Goal: Information Seeking & Learning: Understand process/instructions

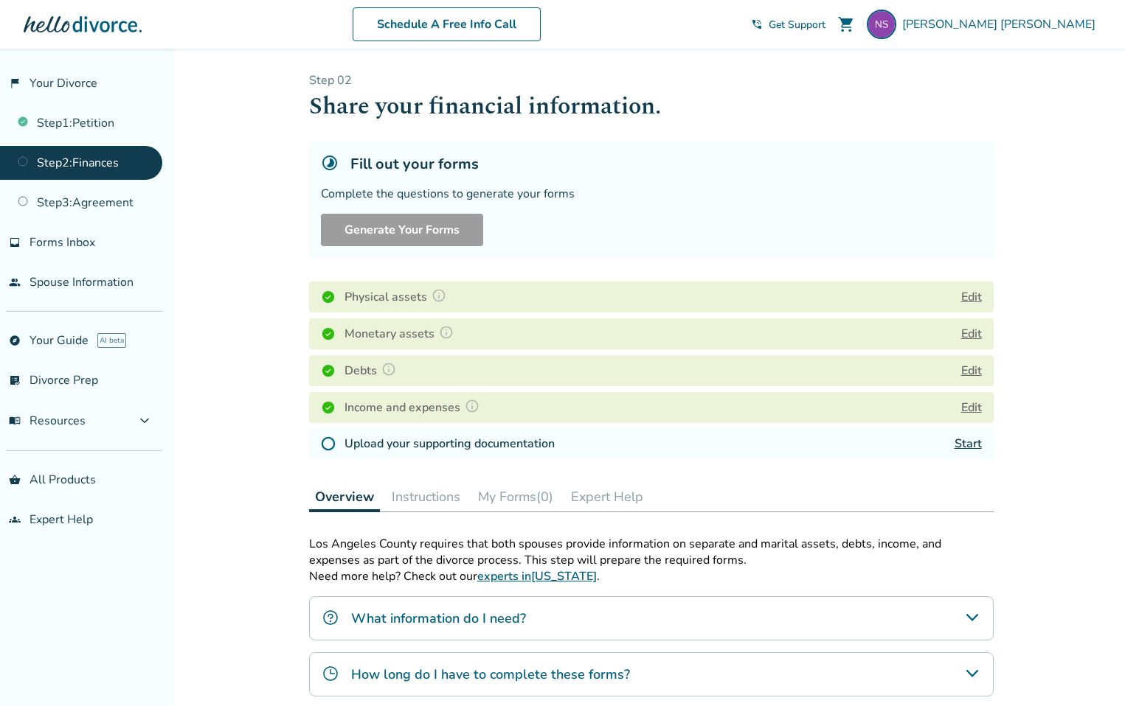
click at [974, 297] on button "Edit" at bounding box center [971, 297] width 21 height 18
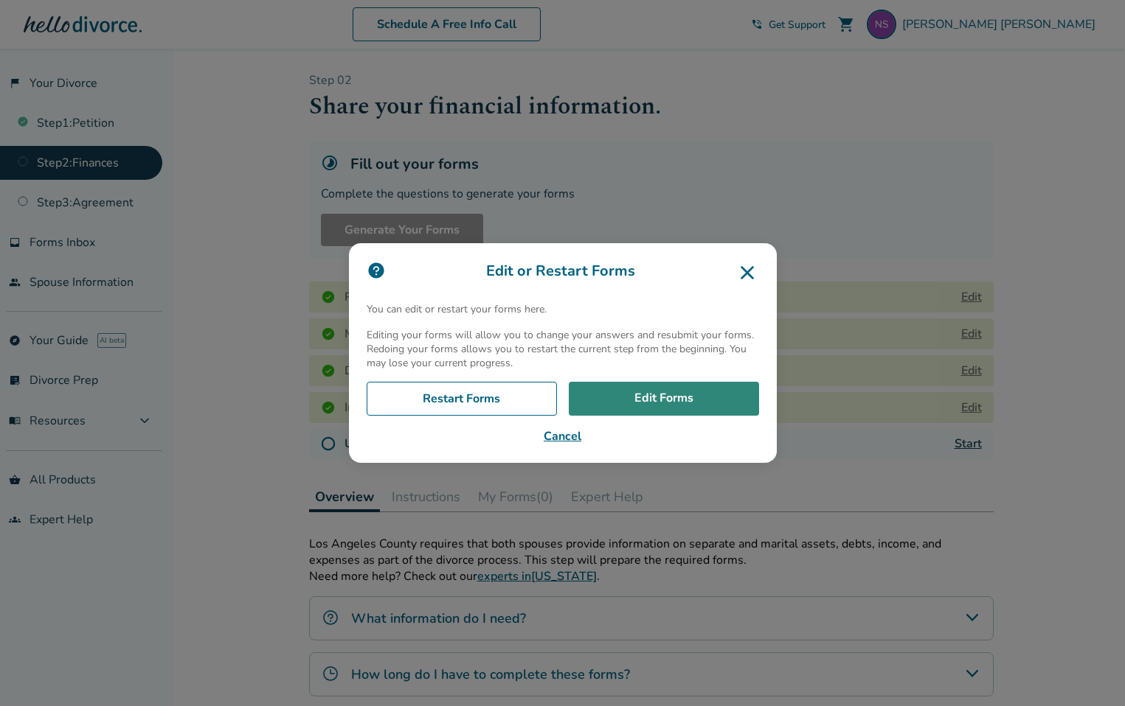
click at [647, 406] on link "Edit Forms" at bounding box center [664, 399] width 190 height 34
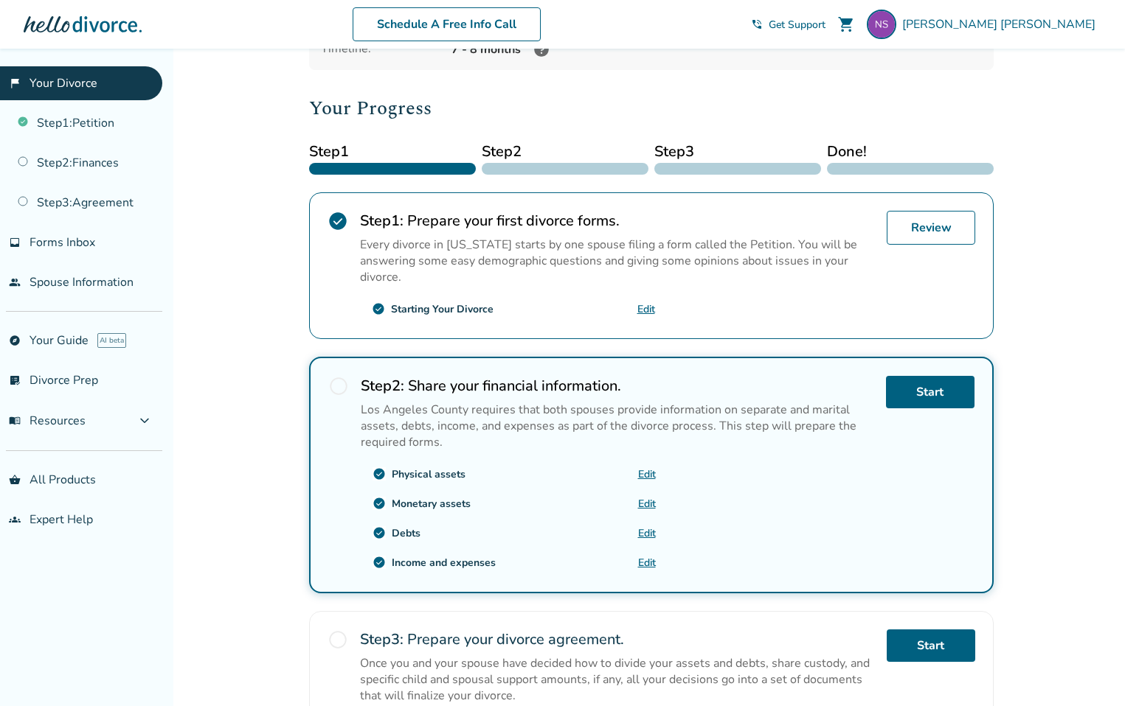
scroll to position [139, 0]
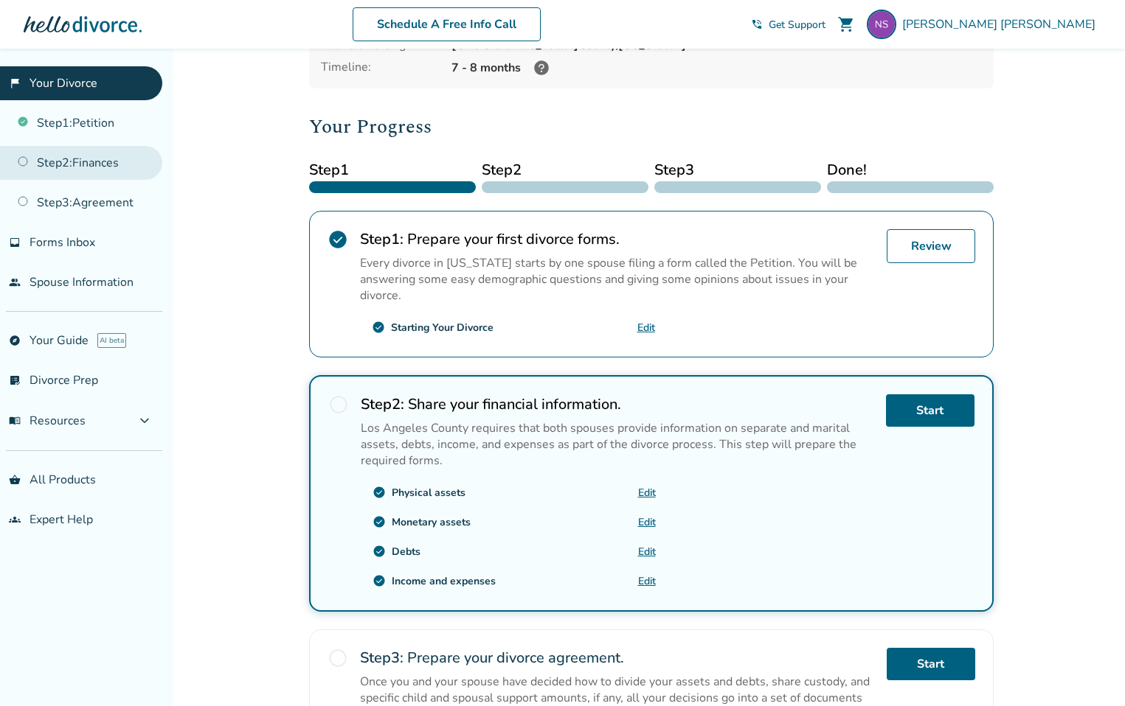
click at [81, 156] on link "Step 2 : Finances" at bounding box center [81, 163] width 162 height 34
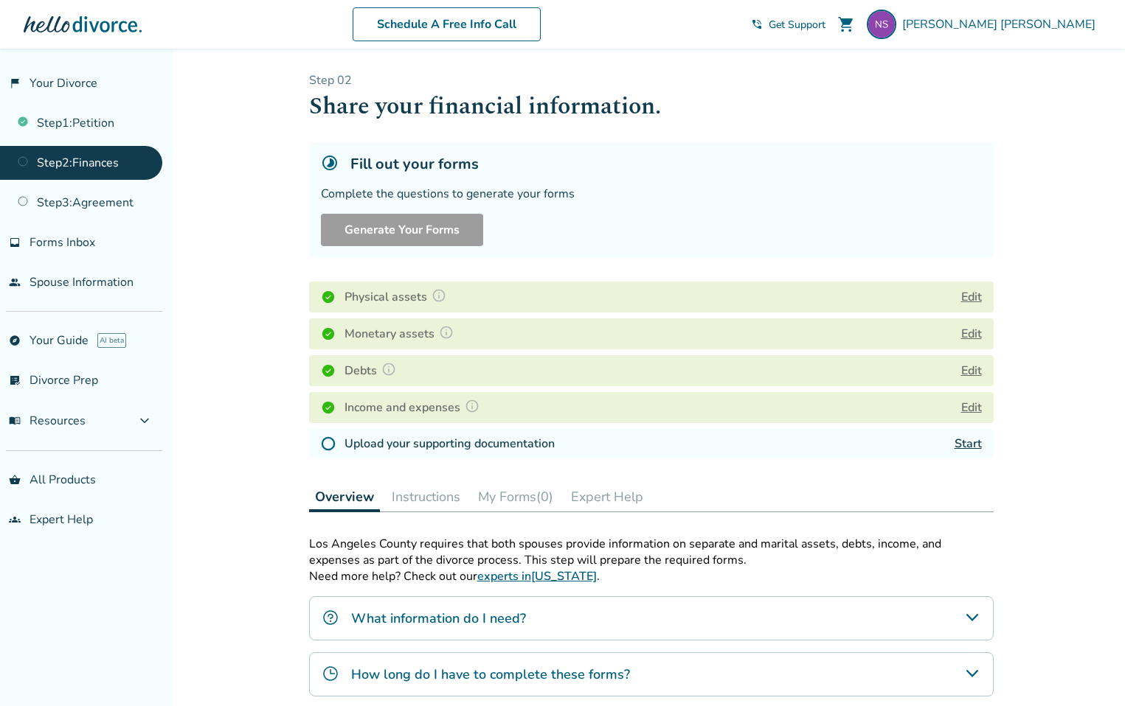
click at [977, 336] on button "Edit" at bounding box center [971, 334] width 21 height 18
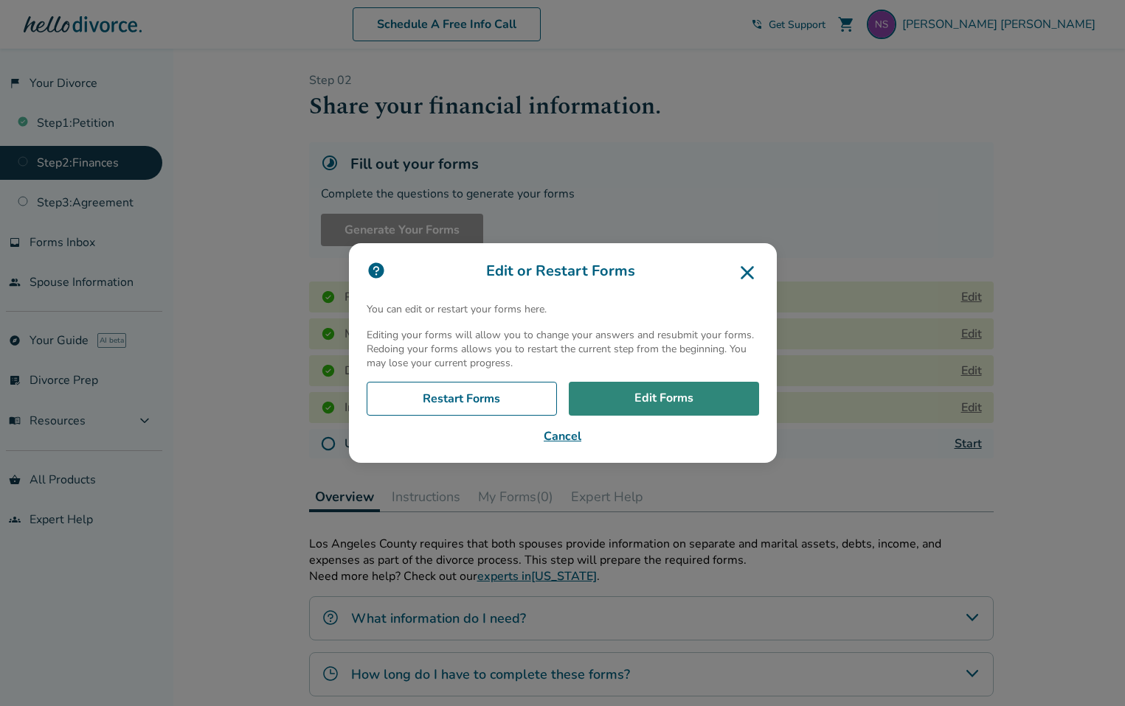
click at [673, 396] on link "Edit Forms" at bounding box center [664, 399] width 190 height 34
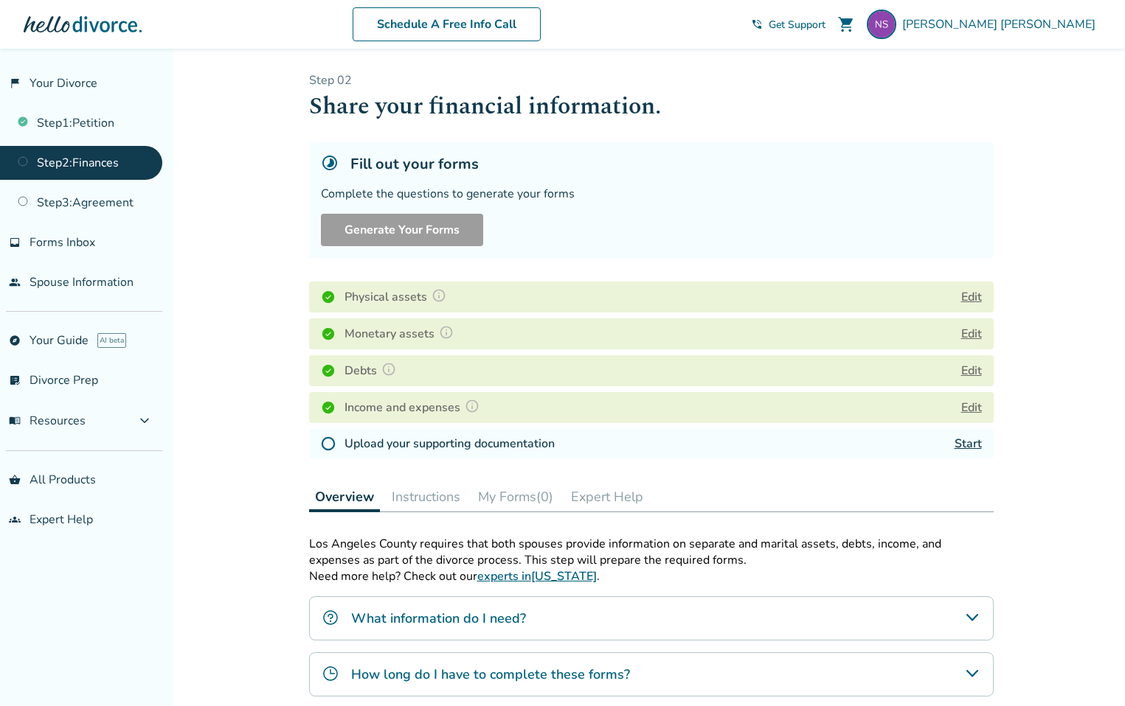
click at [968, 371] on button "Edit" at bounding box center [971, 371] width 21 height 18
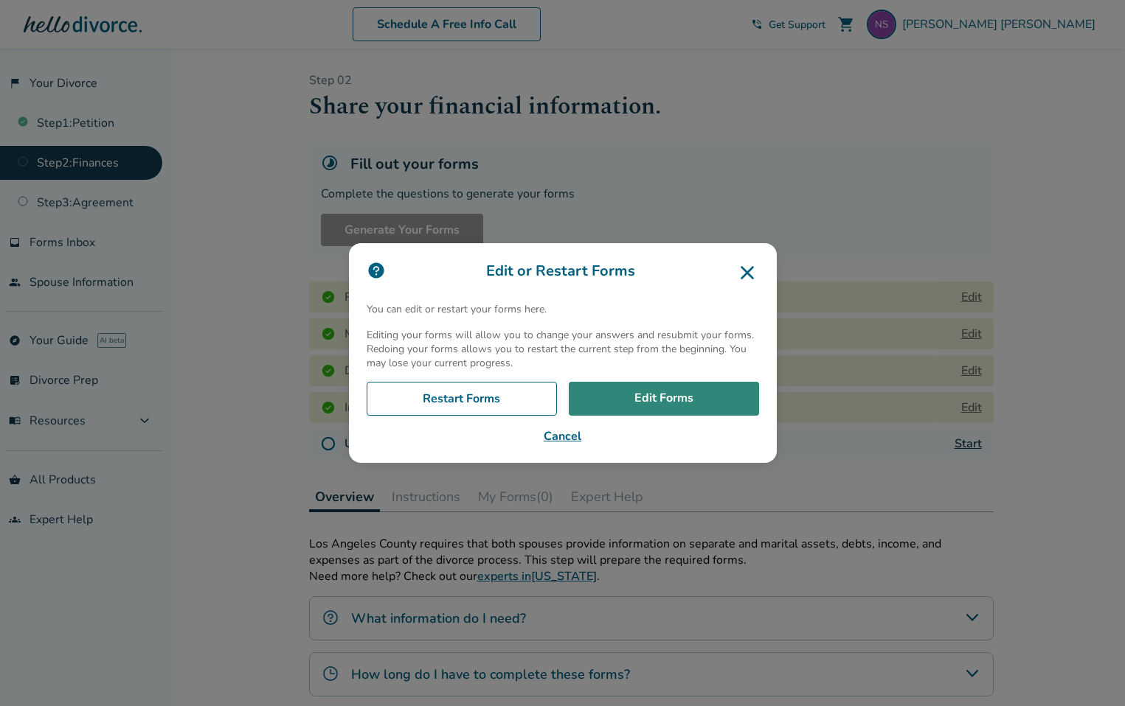
click at [684, 403] on link "Edit Forms" at bounding box center [664, 399] width 190 height 34
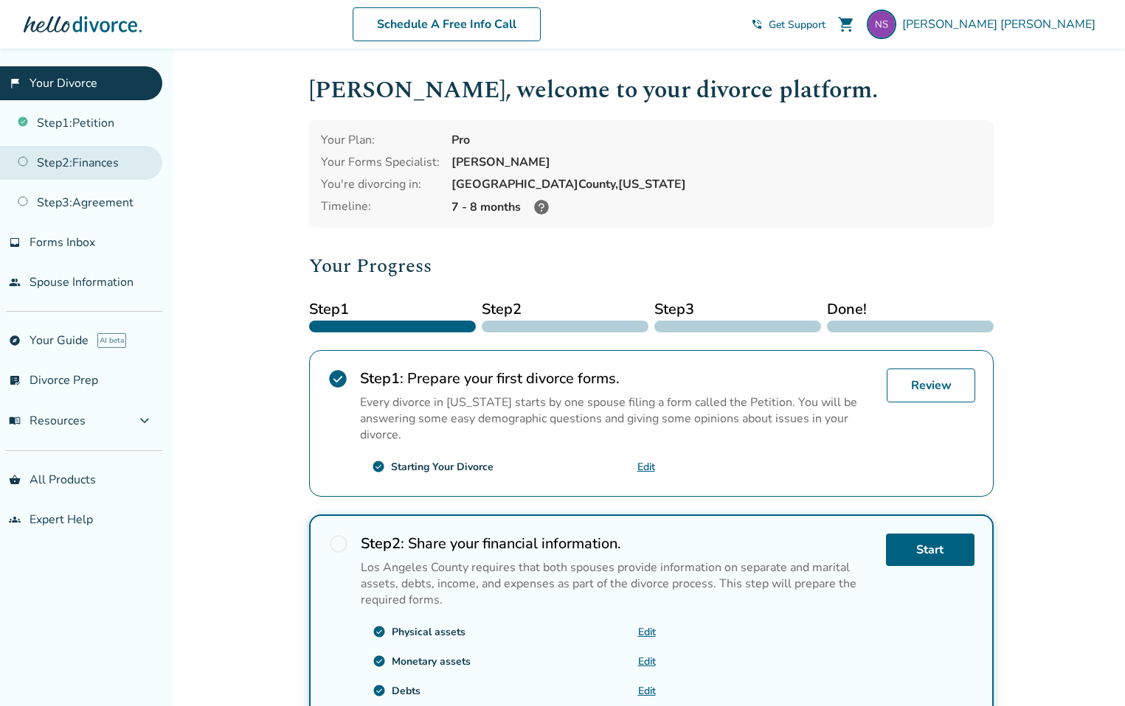
click at [80, 171] on link "Step 2 : Finances" at bounding box center [81, 163] width 162 height 34
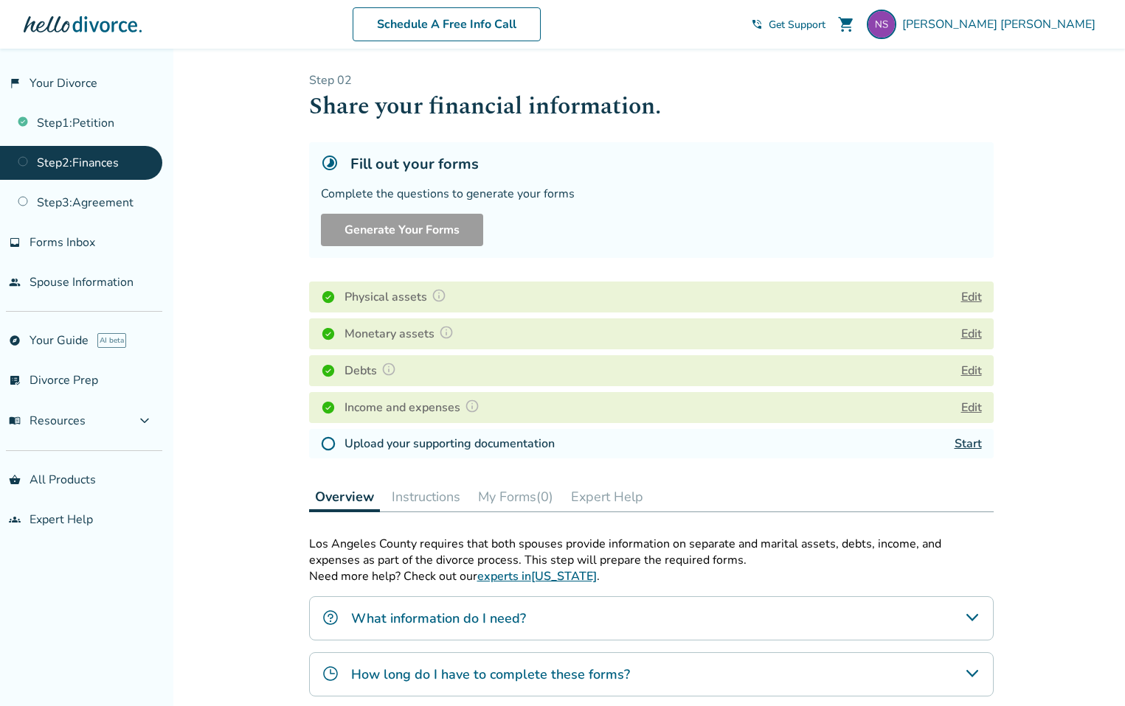
click at [973, 403] on button "Edit" at bounding box center [971, 408] width 21 height 18
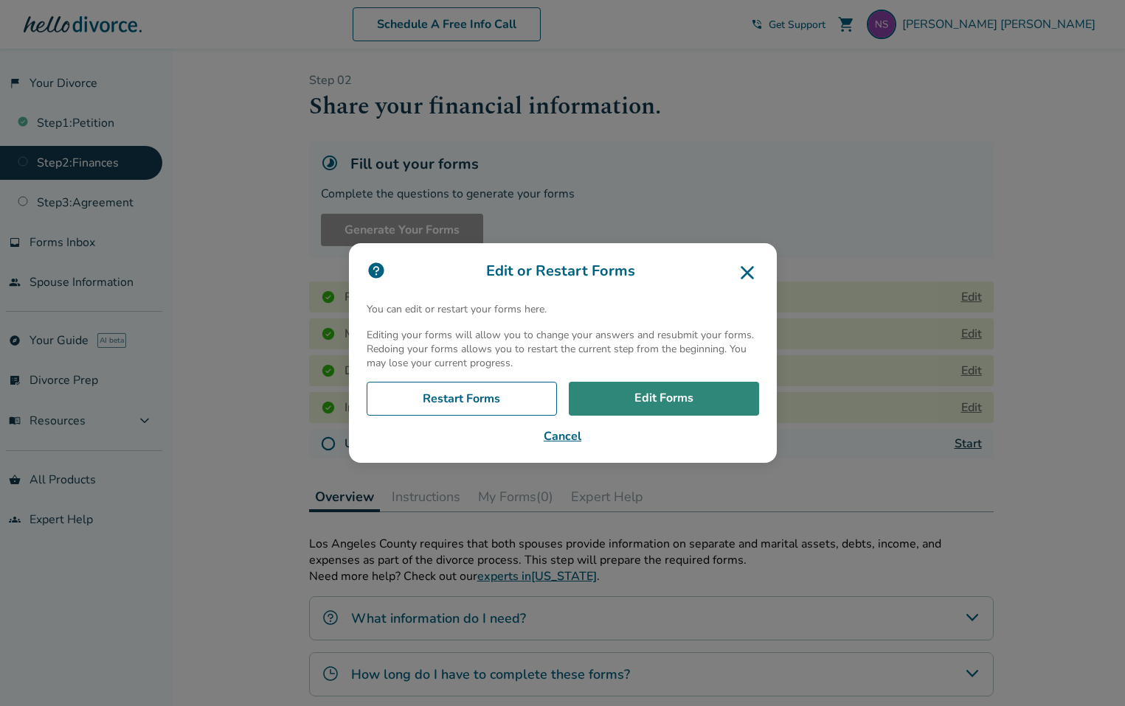
click at [660, 396] on link "Edit Forms" at bounding box center [664, 399] width 190 height 34
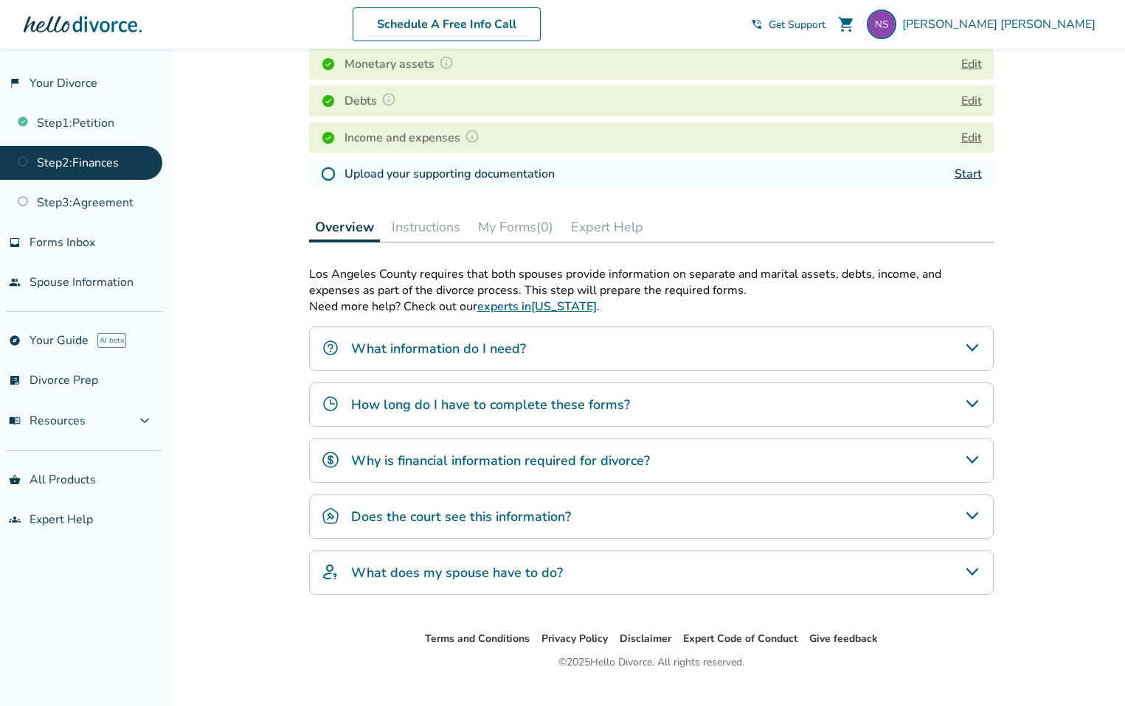
scroll to position [296, 0]
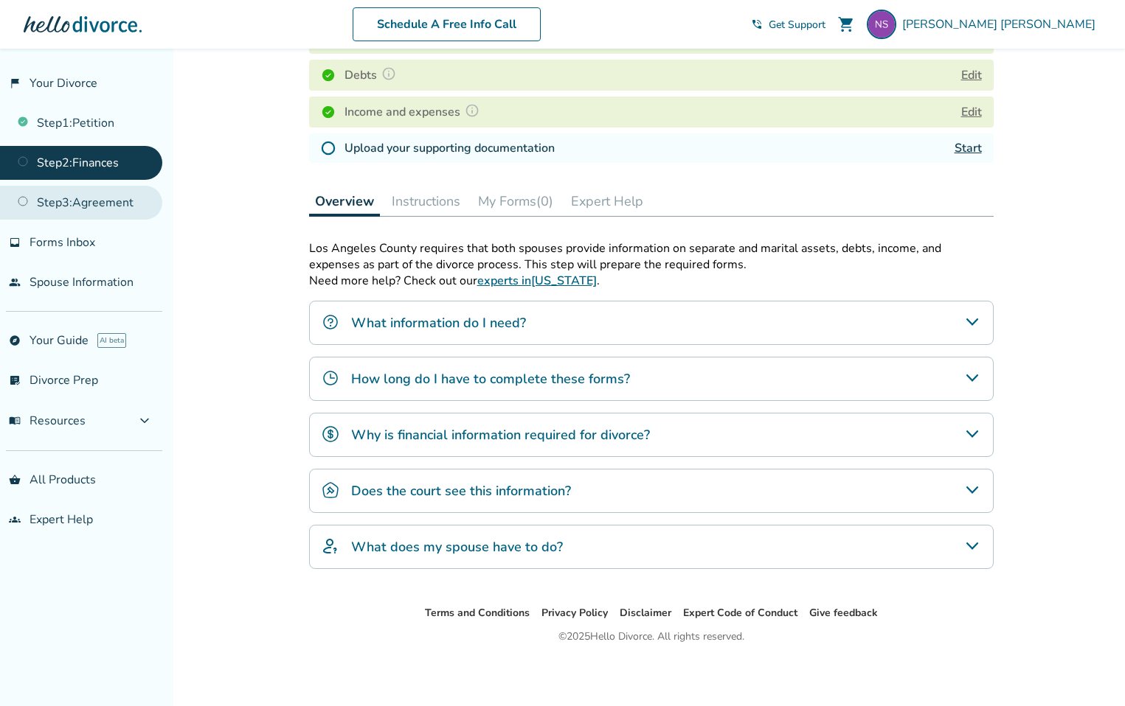
click at [95, 207] on link "Step 3 : Agreement" at bounding box center [81, 203] width 162 height 34
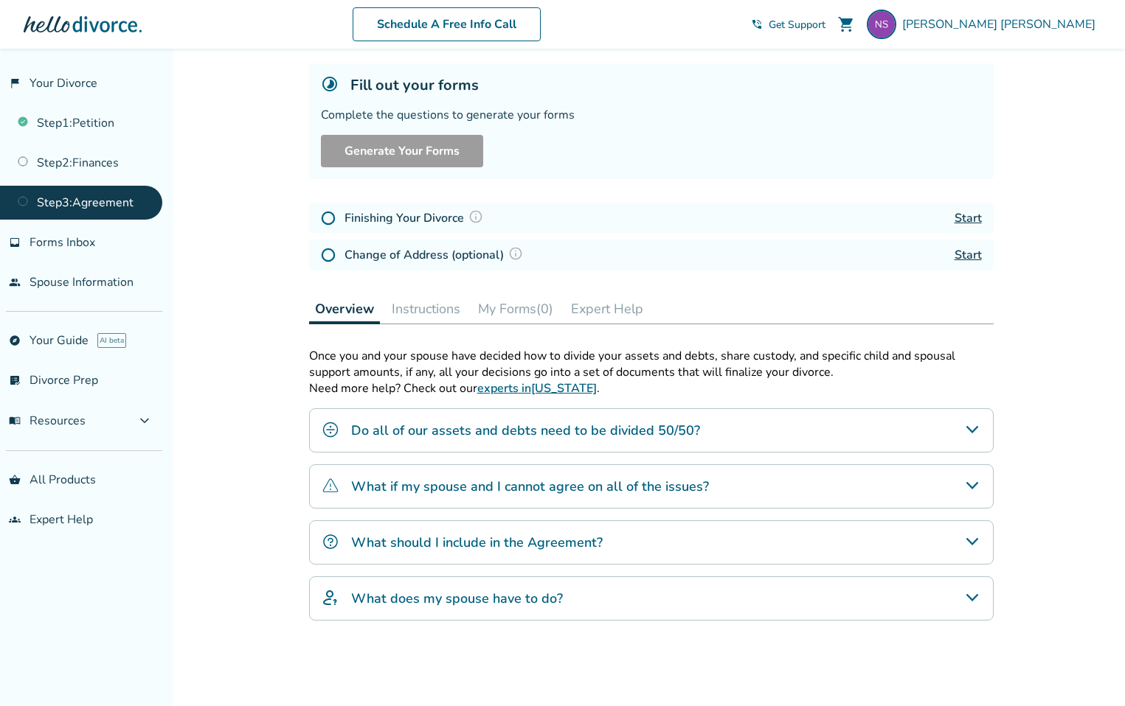
scroll to position [80, 0]
click at [743, 431] on div "Do all of our assets and debts need to be divided 50/50?" at bounding box center [651, 430] width 684 height 44
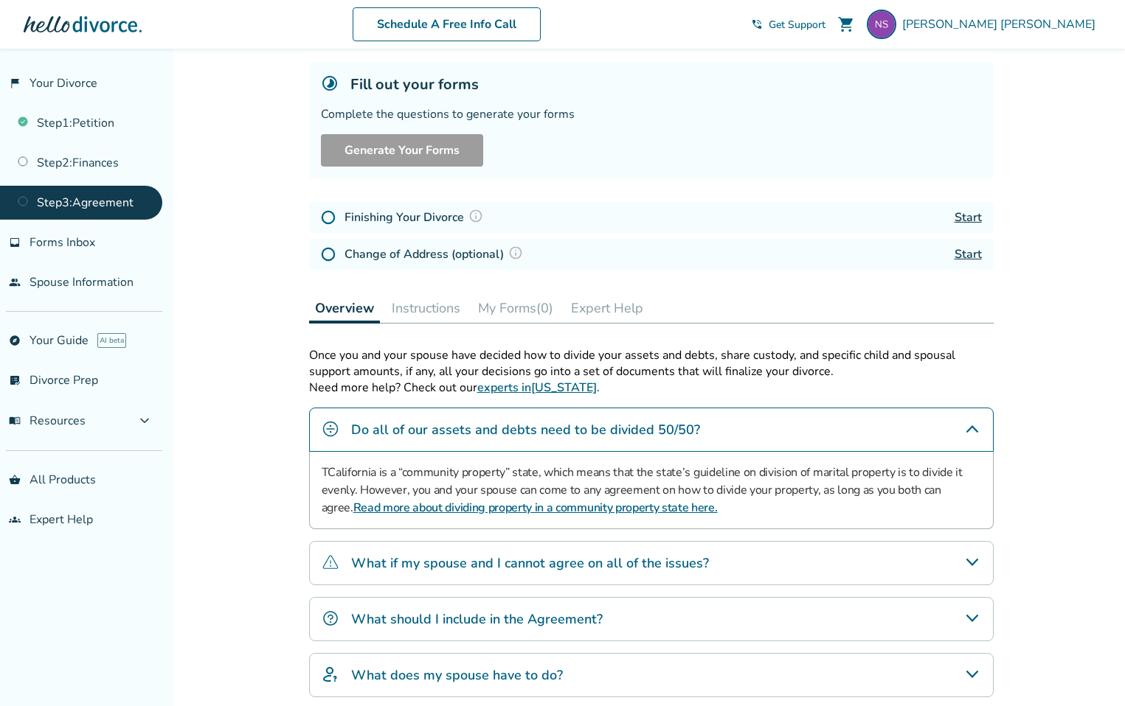
click at [692, 563] on h4 "What if my spouse and I cannot agree on all of the issues?" at bounding box center [530, 563] width 358 height 19
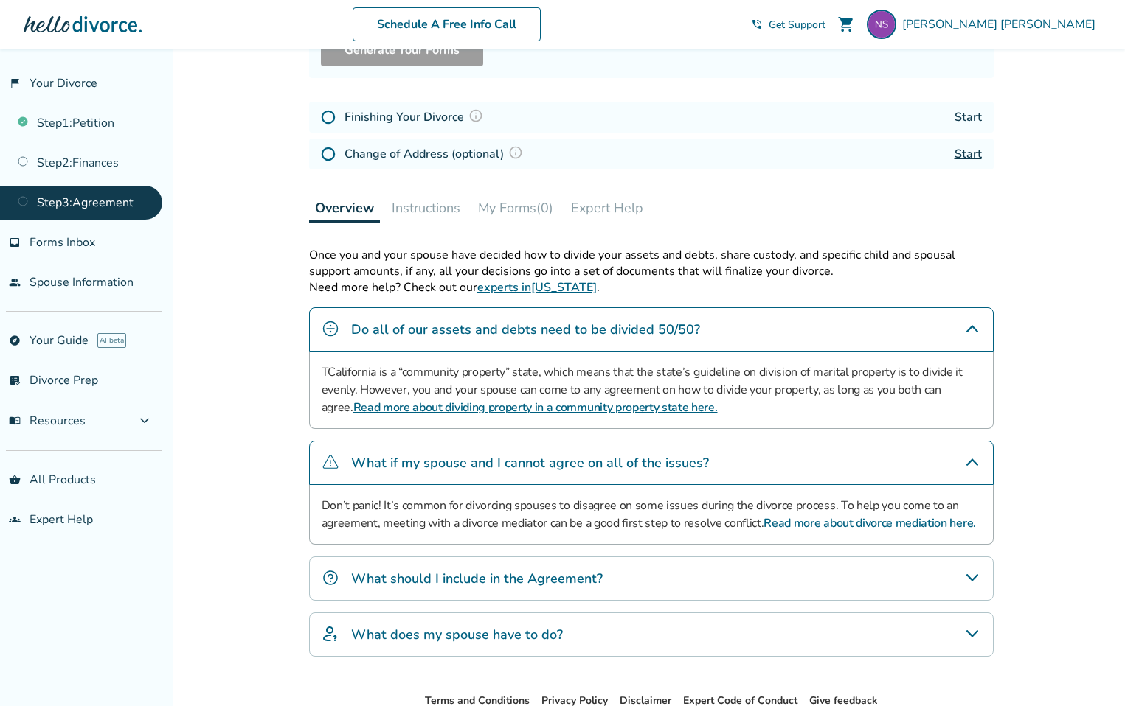
scroll to position [183, 0]
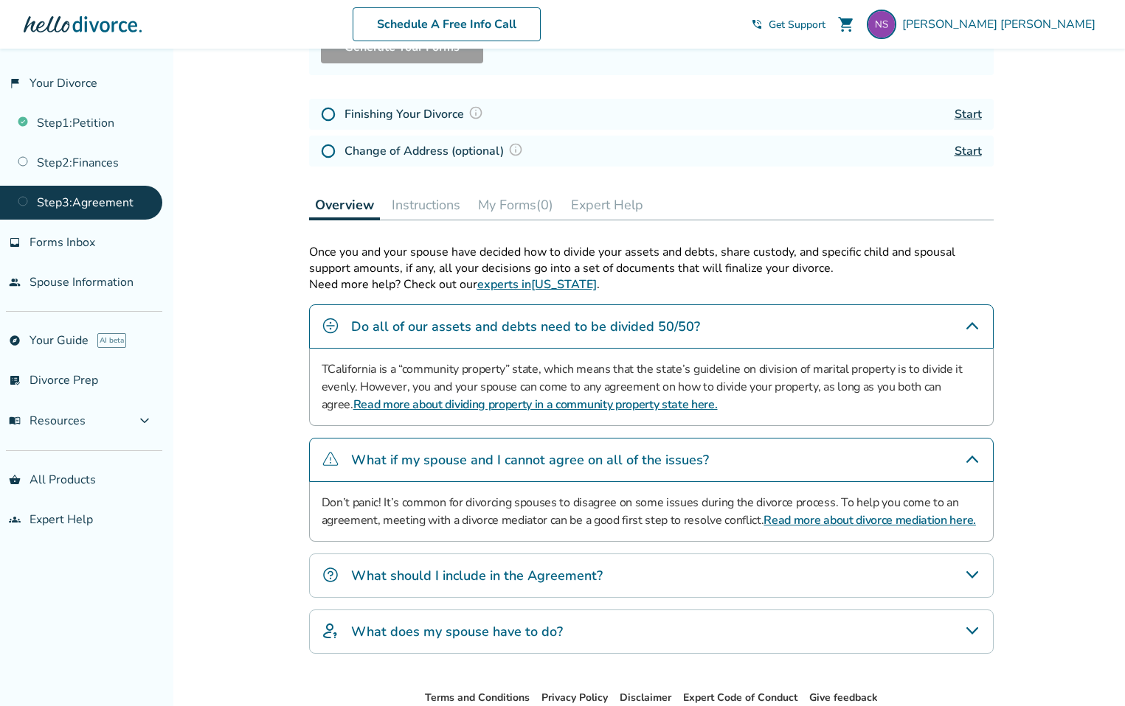
click at [675, 562] on div "What should I include in the Agreement?" at bounding box center [651, 576] width 684 height 44
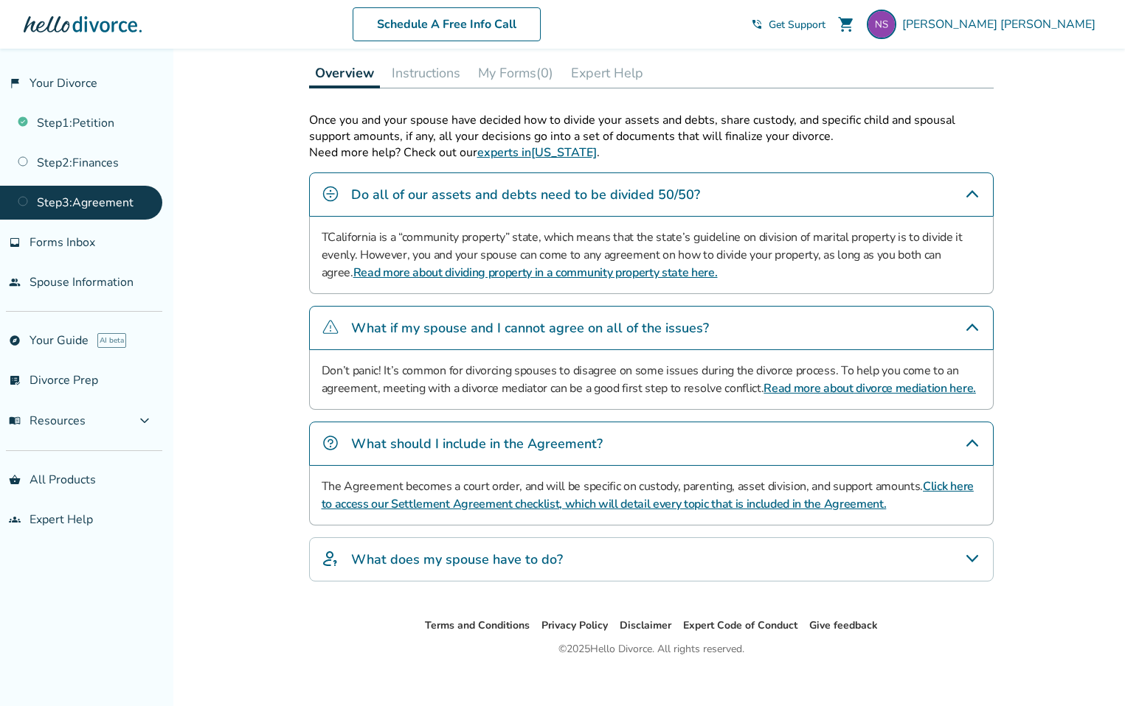
scroll to position [327, 0]
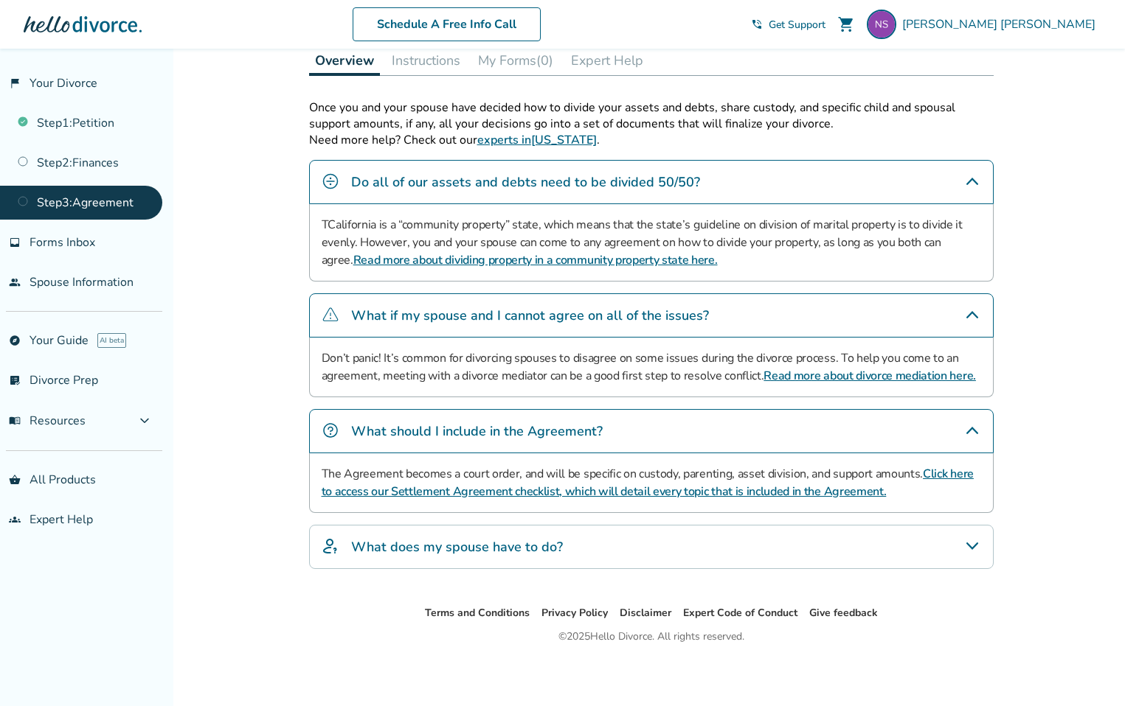
click at [486, 254] on link "Read more about dividing property in a community property state here." at bounding box center [535, 260] width 364 height 16
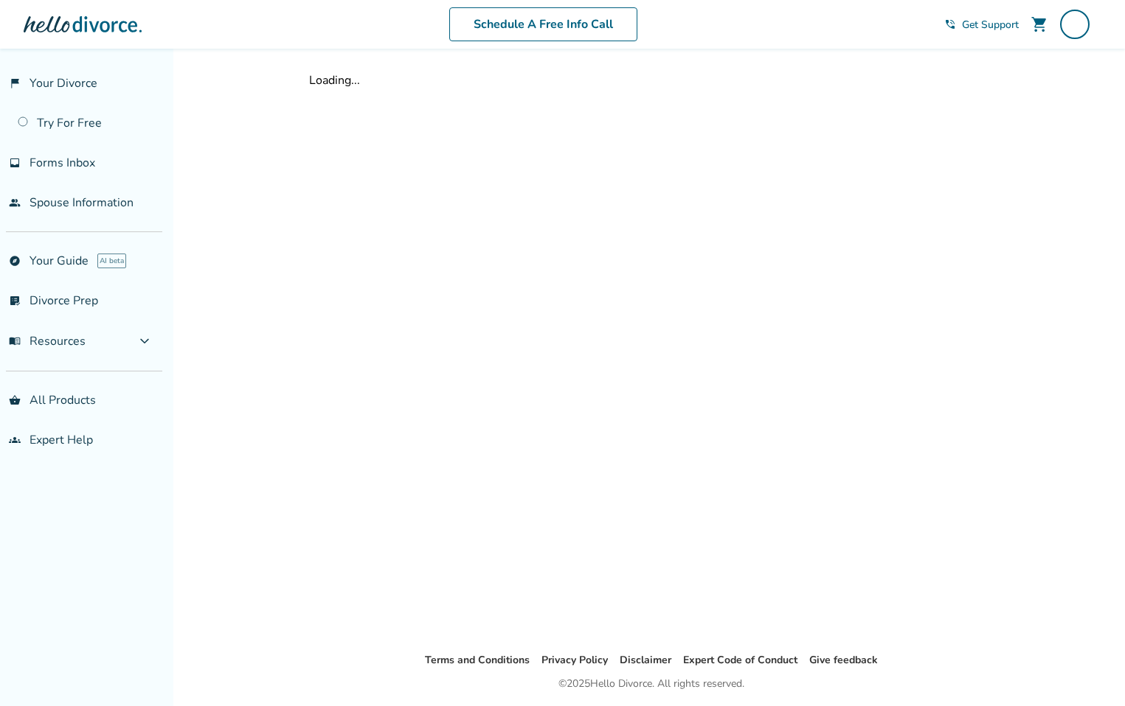
scroll to position [49, 0]
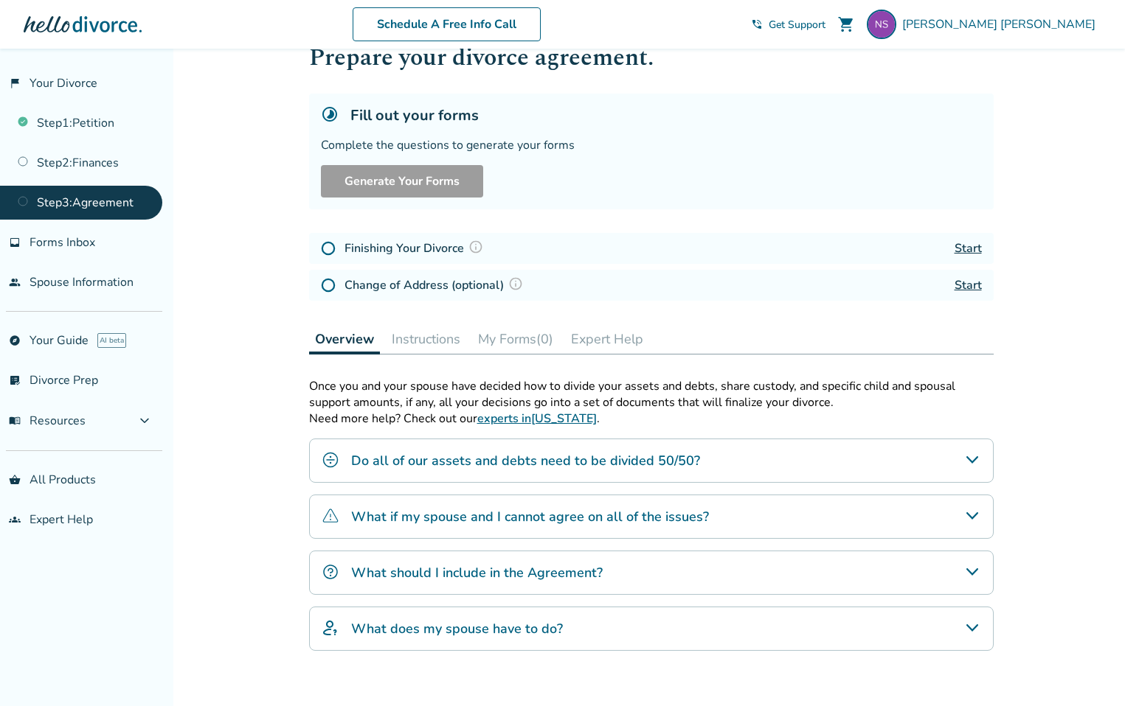
click at [664, 464] on h4 "Do all of our assets and debts need to be divided 50/50?" at bounding box center [525, 460] width 349 height 19
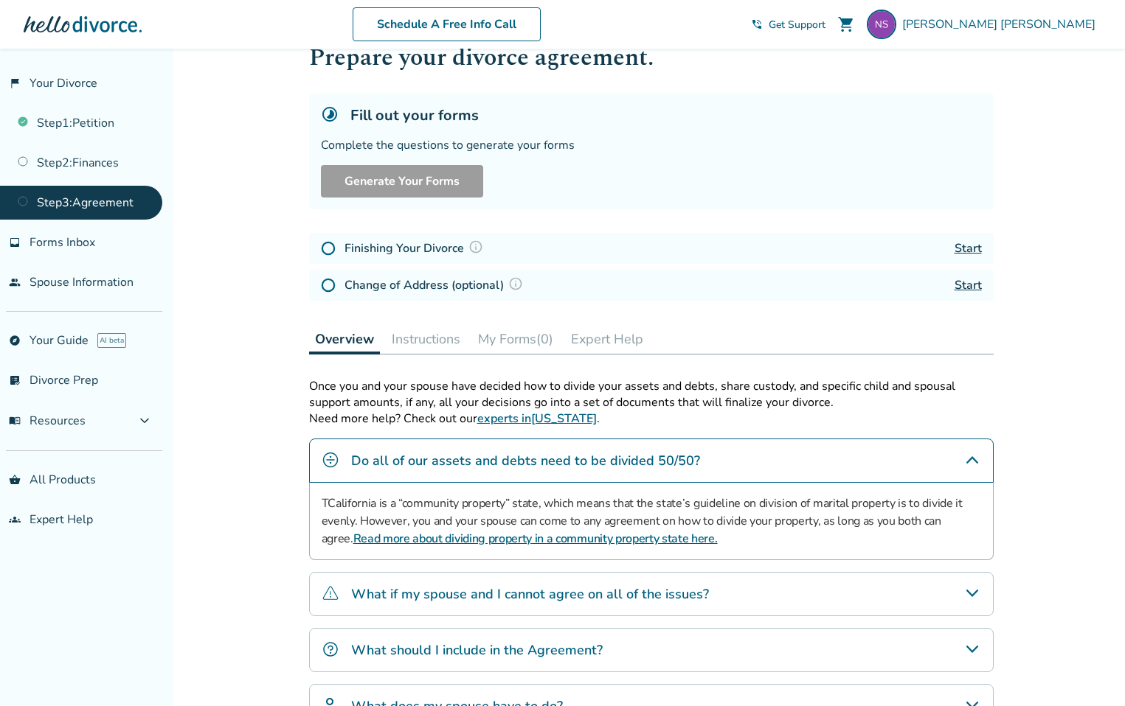
drag, startPoint x: 713, startPoint y: 460, endPoint x: 546, endPoint y: 463, distance: 167.4
click at [562, 463] on div "Do all of our assets and debts need to be divided 50/50?" at bounding box center [651, 461] width 684 height 44
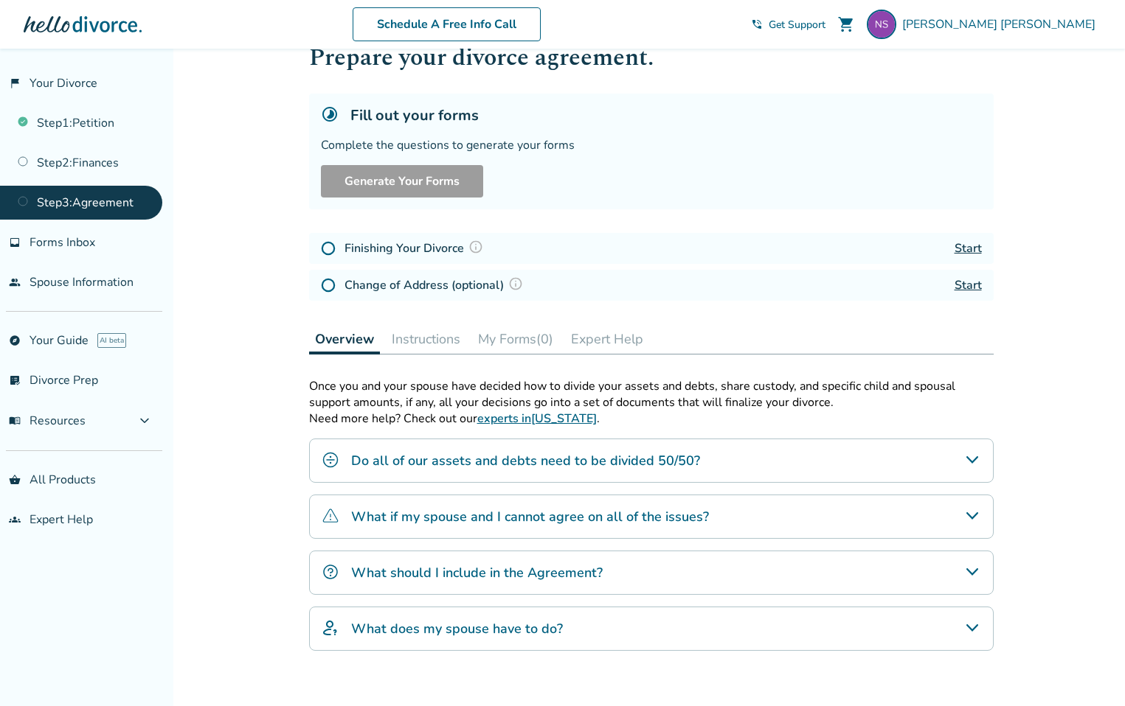
click at [836, 451] on div "Do all of our assets and debts need to be divided 50/50?" at bounding box center [651, 461] width 684 height 44
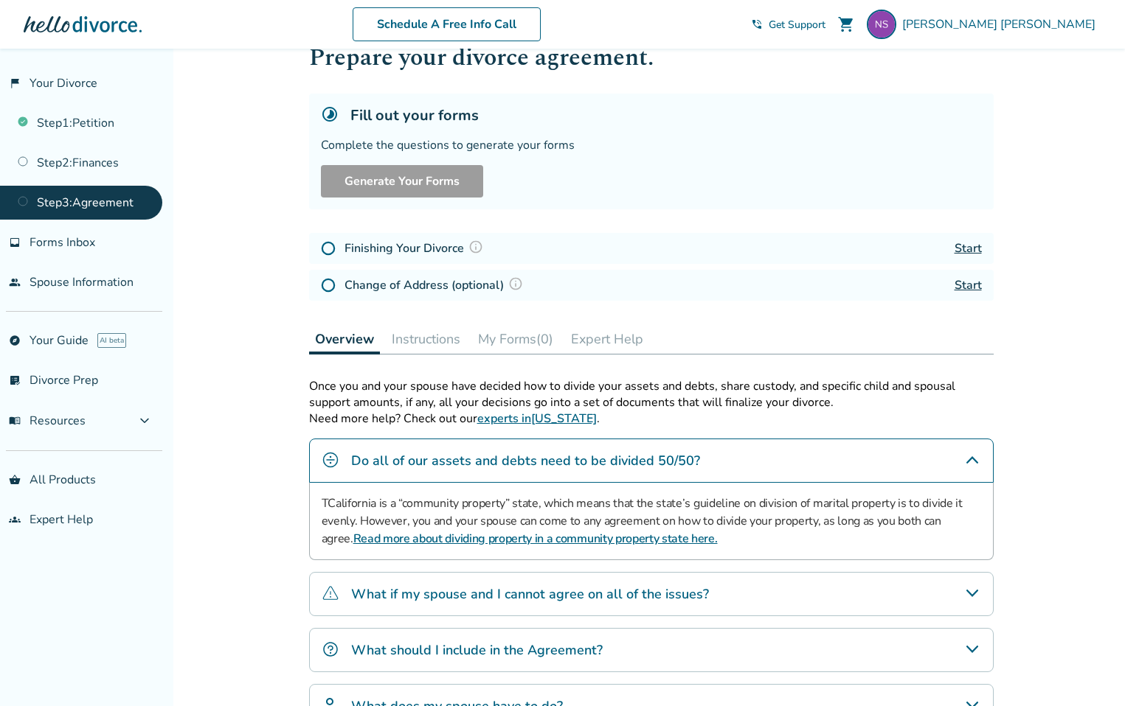
drag, startPoint x: 347, startPoint y: 458, endPoint x: 639, endPoint y: 476, distance: 291.8
click at [639, 476] on div "Do all of our assets and debts need to be divided 50/50?" at bounding box center [651, 461] width 684 height 44
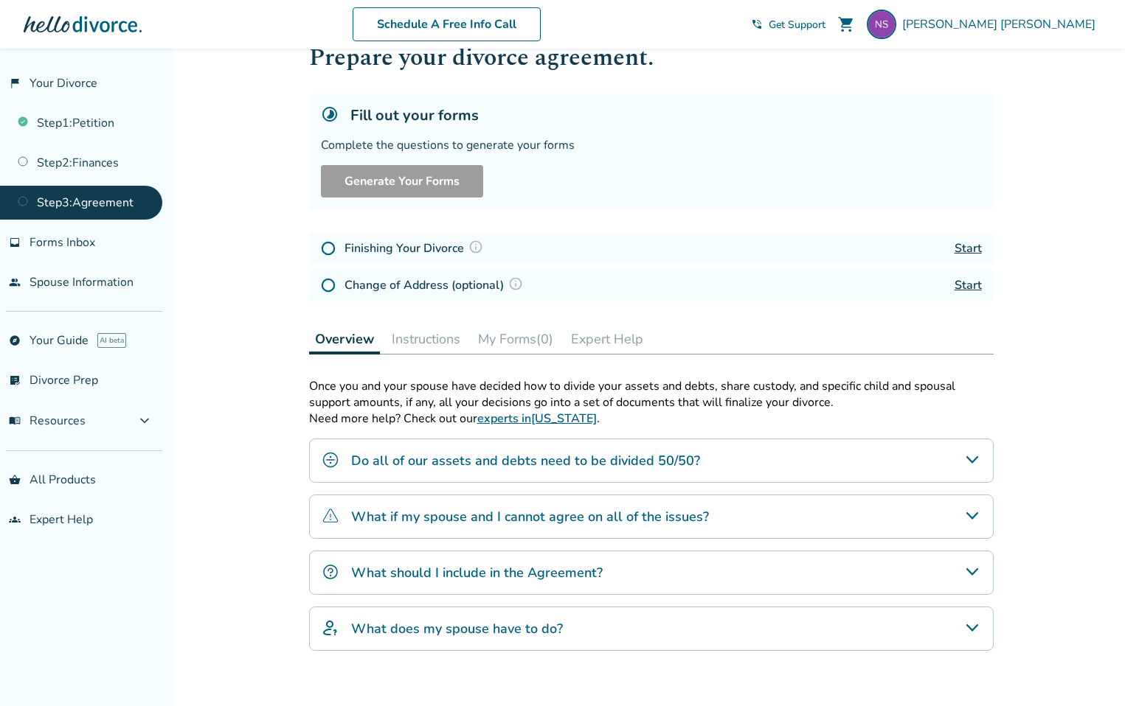
drag, startPoint x: 1017, startPoint y: 461, endPoint x: 353, endPoint y: 464, distance: 663.7
click at [355, 464] on div "Added to cart Step 0 3 Prepare your divorce agreement. Fill out your forms Comp…" at bounding box center [562, 418] width 1125 height 837
